Goal: Communication & Community: Ask a question

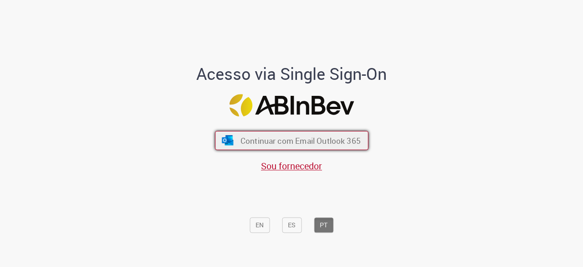
click at [337, 138] on span "Continuar com Email Outlook 365" at bounding box center [300, 140] width 120 height 10
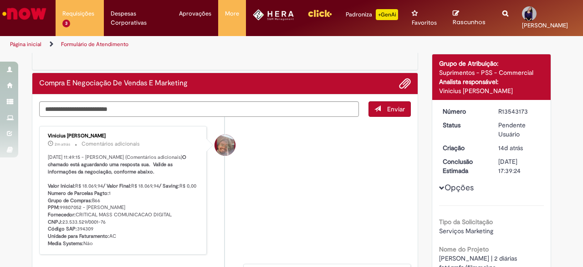
scroll to position [50, 0]
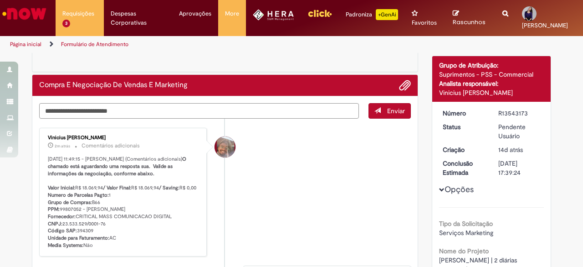
click at [193, 104] on textarea "Digite sua mensagem aqui..." at bounding box center [199, 110] width 320 height 15
type textarea "*"
type textarea "**********"
click at [380, 109] on button "Enviar" at bounding box center [390, 110] width 42 height 15
